Goal: Transaction & Acquisition: Book appointment/travel/reservation

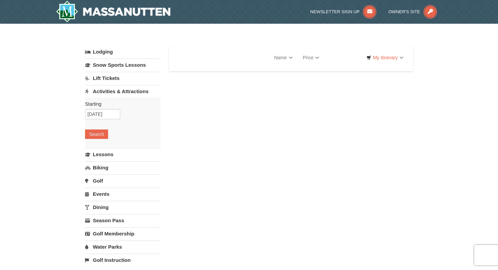
select select "10"
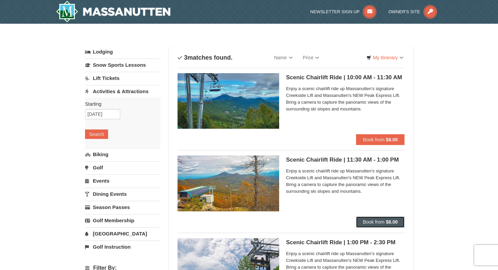
click at [386, 222] on button "Book from $8.00" at bounding box center [380, 222] width 48 height 11
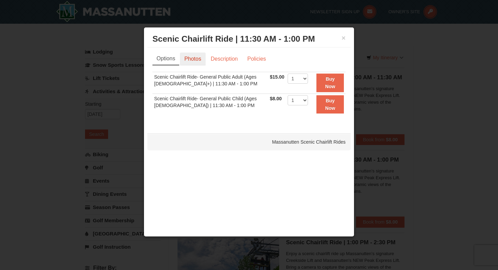
click at [194, 60] on link "Photos" at bounding box center [193, 59] width 26 height 13
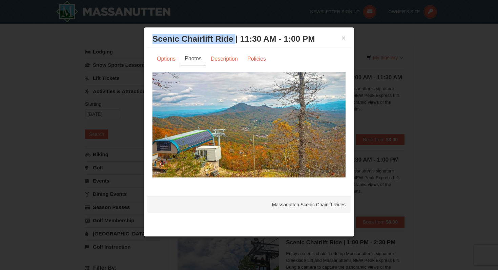
drag, startPoint x: 235, startPoint y: 40, endPoint x: 152, endPoint y: 40, distance: 83.0
click at [152, 40] on div "× Scenic Chairlift Ride | 11:30 AM - 1:00 PM Massanutten Scenic Chairlift Rides" at bounding box center [248, 39] width 203 height 17
click at [344, 37] on button "×" at bounding box center [344, 38] width 4 height 7
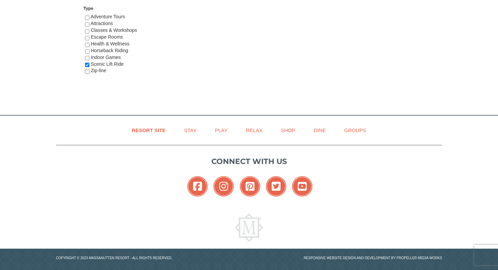
scroll to position [418, 0]
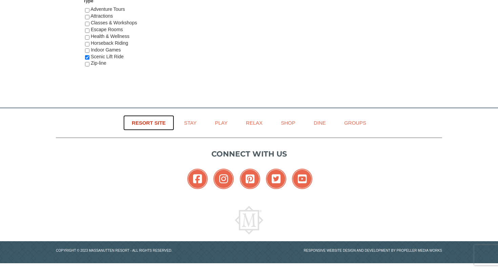
click at [148, 123] on link "Resort Site" at bounding box center [148, 122] width 51 height 15
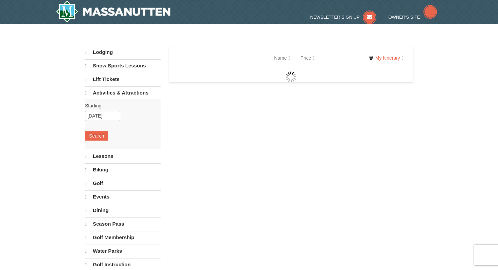
select select "10"
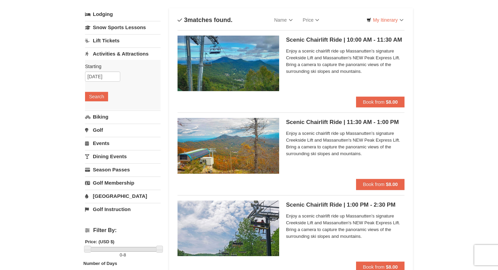
scroll to position [38, 0]
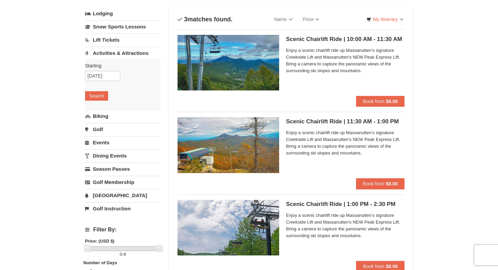
click at [249, 162] on img at bounding box center [229, 145] width 102 height 56
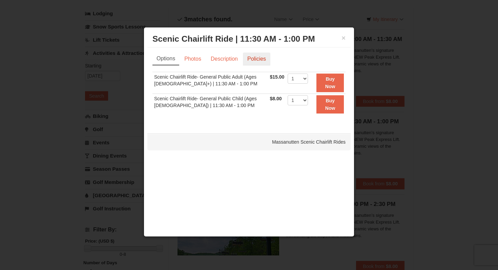
click at [254, 59] on link "Policies" at bounding box center [256, 59] width 27 height 13
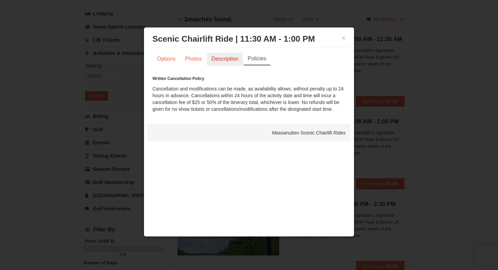
click at [226, 59] on link "Description" at bounding box center [225, 59] width 36 height 13
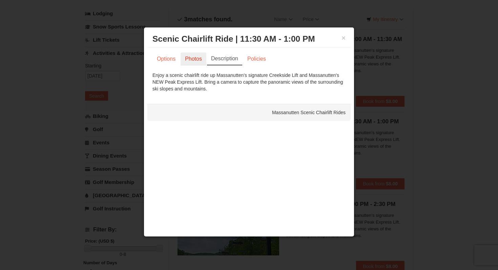
click at [194, 59] on link "Photos" at bounding box center [194, 59] width 26 height 13
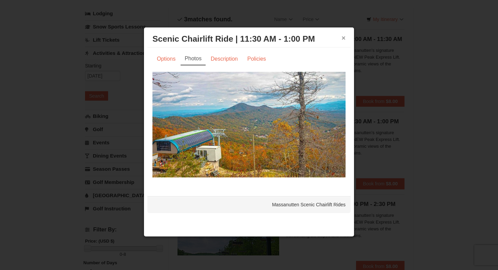
click at [344, 37] on button "×" at bounding box center [344, 38] width 4 height 7
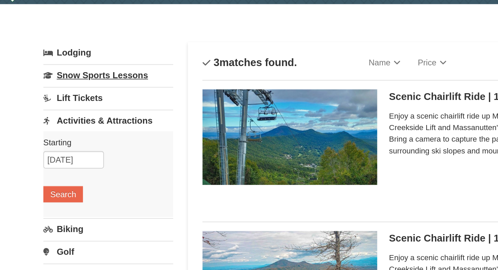
scroll to position [21, 0]
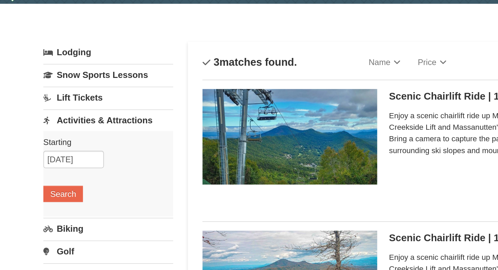
click at [109, 68] on link "Activities & Attractions" at bounding box center [123, 70] width 76 height 13
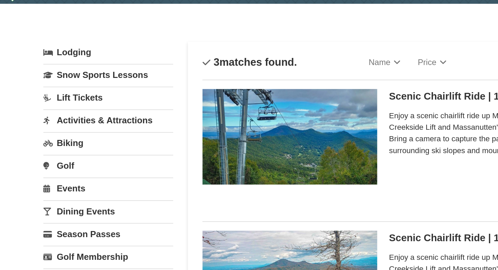
click at [107, 71] on link "Activities & Attractions" at bounding box center [123, 70] width 76 height 13
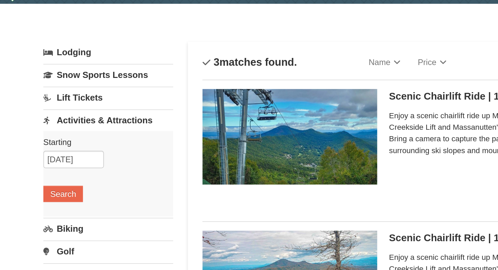
click at [110, 70] on link "Activities & Attractions" at bounding box center [123, 70] width 76 height 13
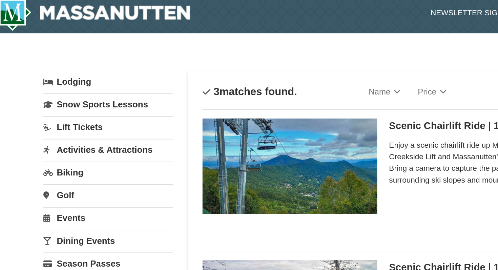
scroll to position [0, 0]
